Goal: Transaction & Acquisition: Subscribe to service/newsletter

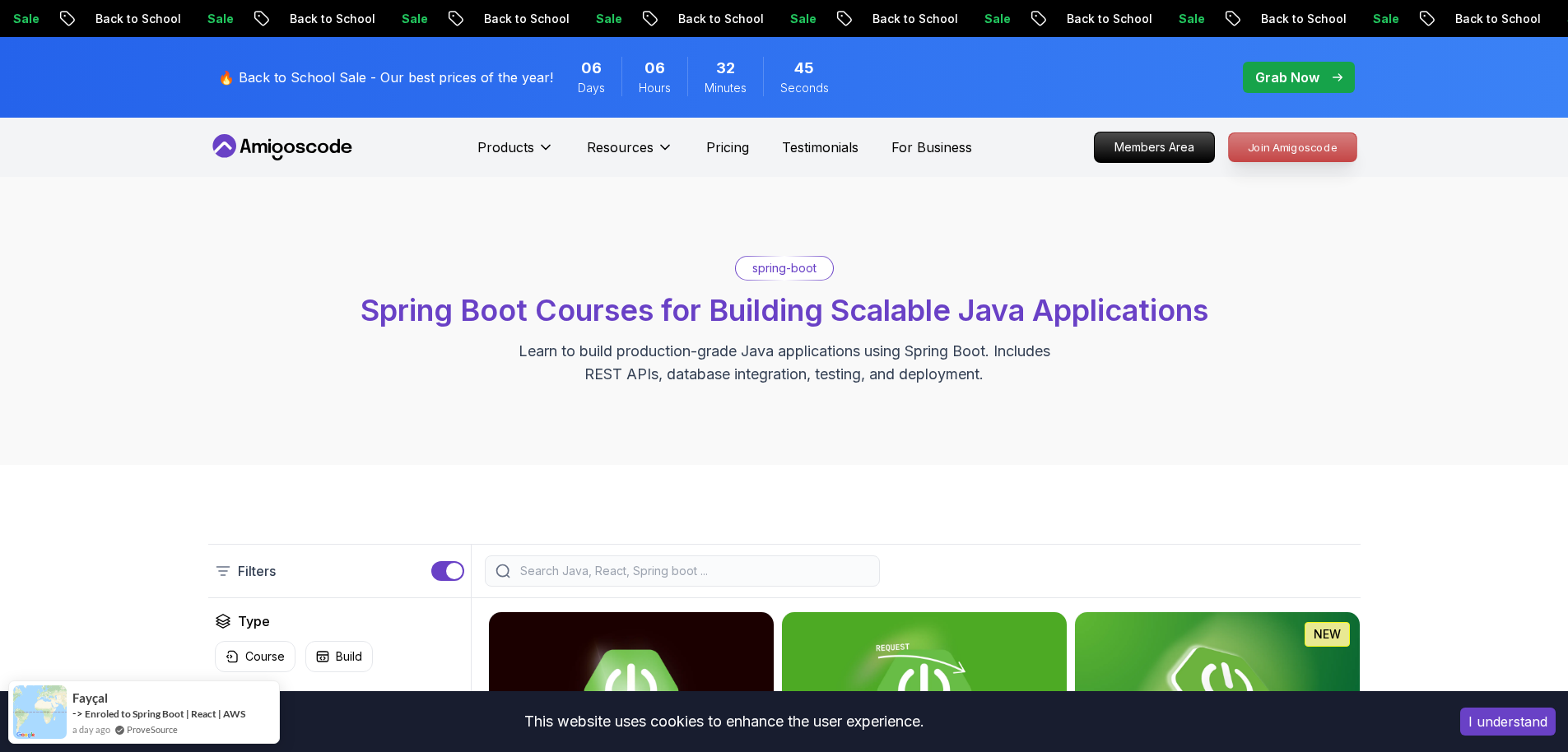
click at [1283, 149] on p "Join Amigoscode" at bounding box center [1292, 148] width 128 height 28
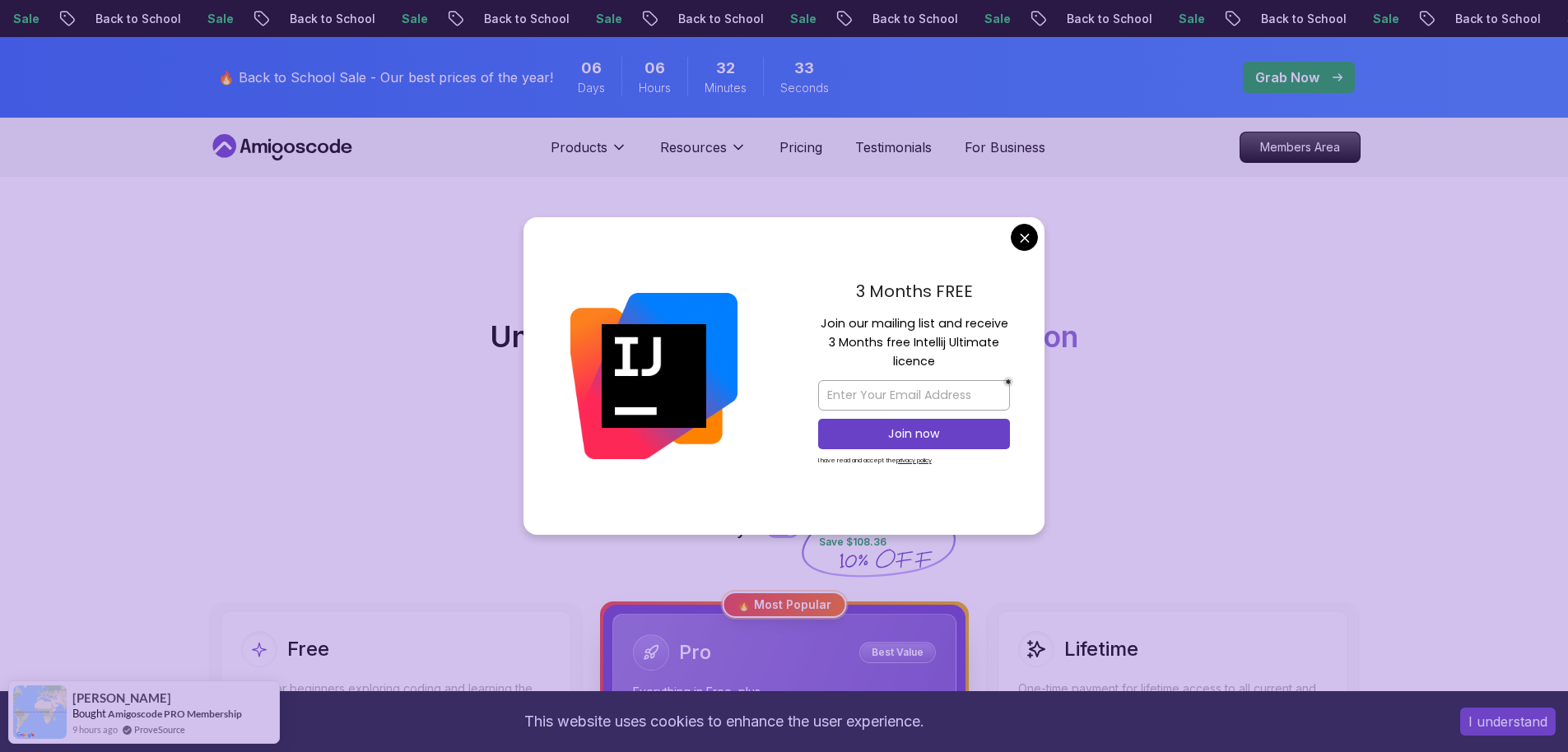
scroll to position [214, 0]
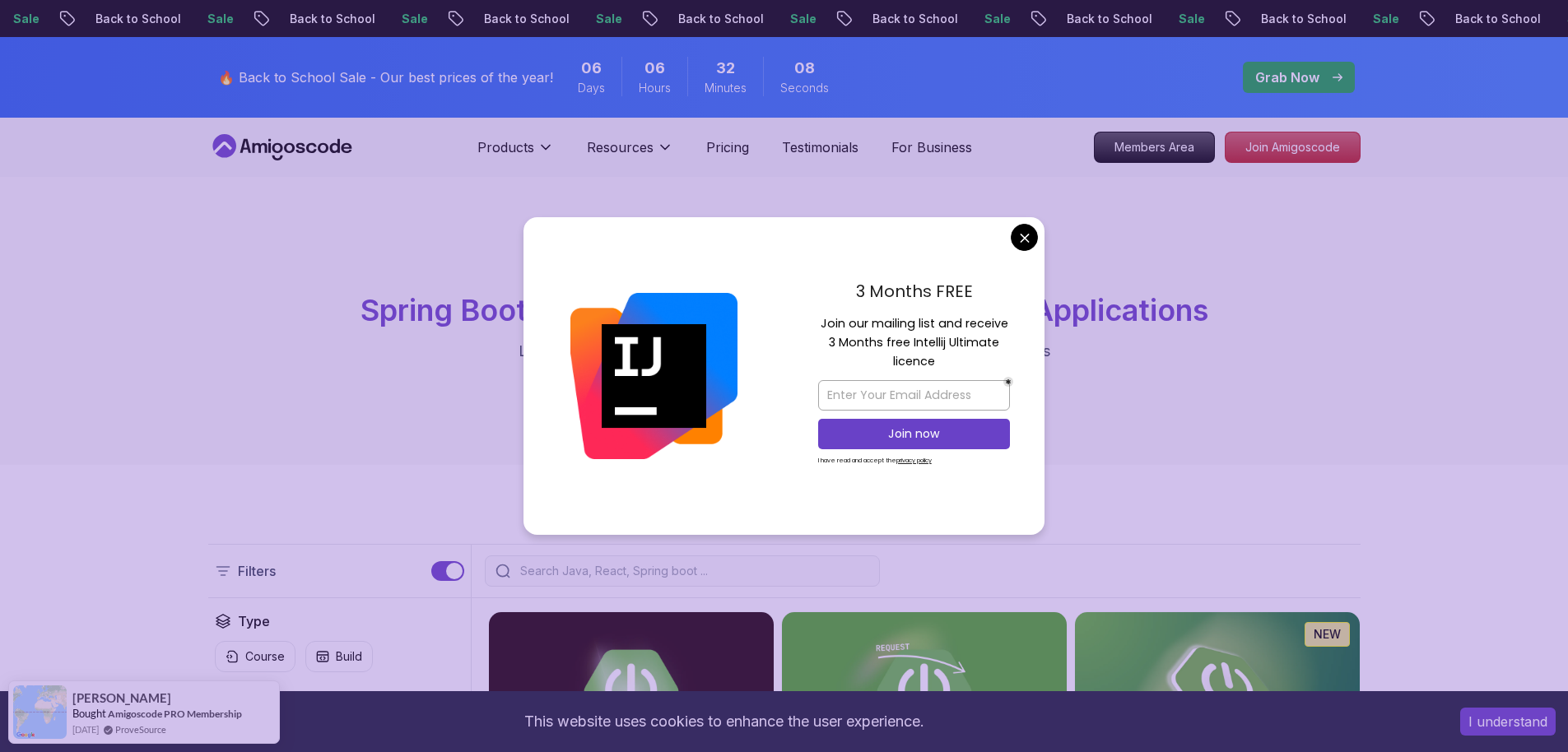
click at [148, 71] on div "🔥 Back to School Sale - Our best prices of the year! 06 Days 06 Hours 32 Minute…" at bounding box center [784, 76] width 1568 height 80
